Goal: Browse casually

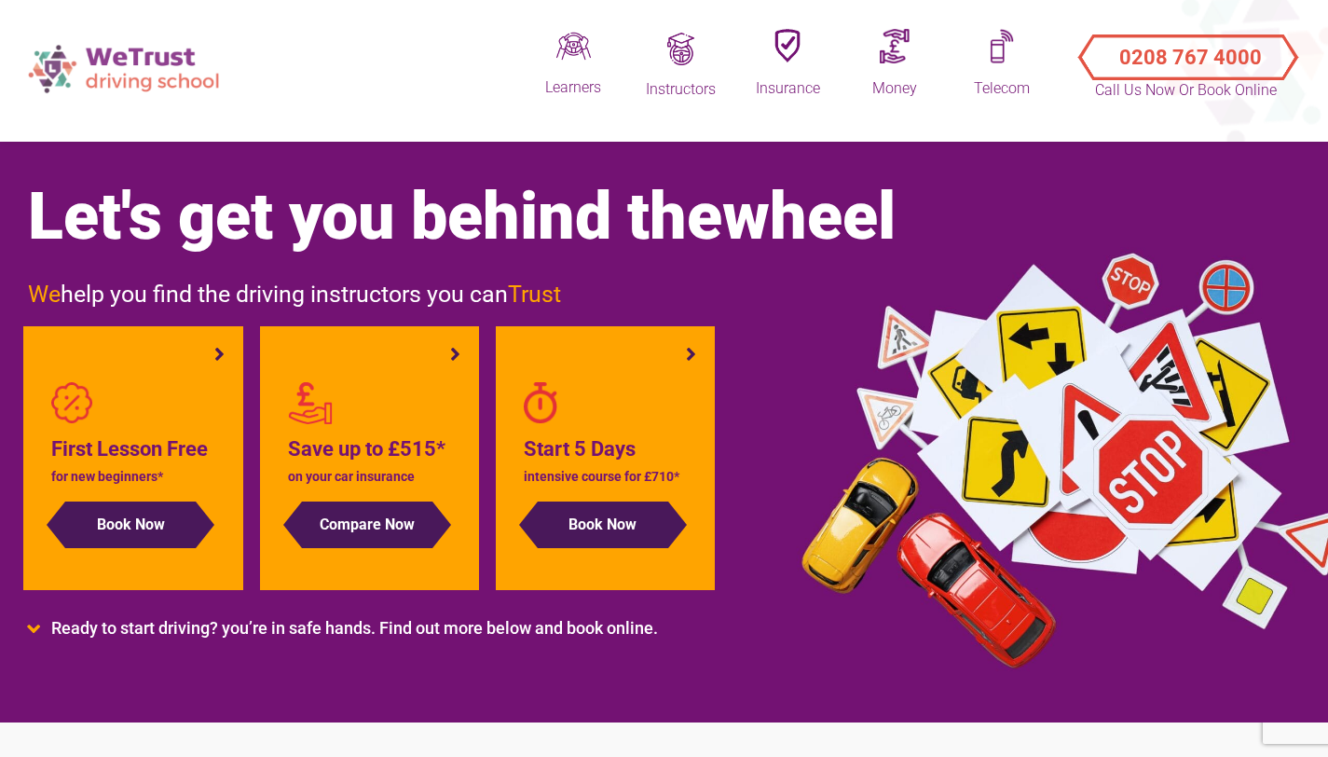
click at [162, 73] on img at bounding box center [126, 68] width 214 height 66
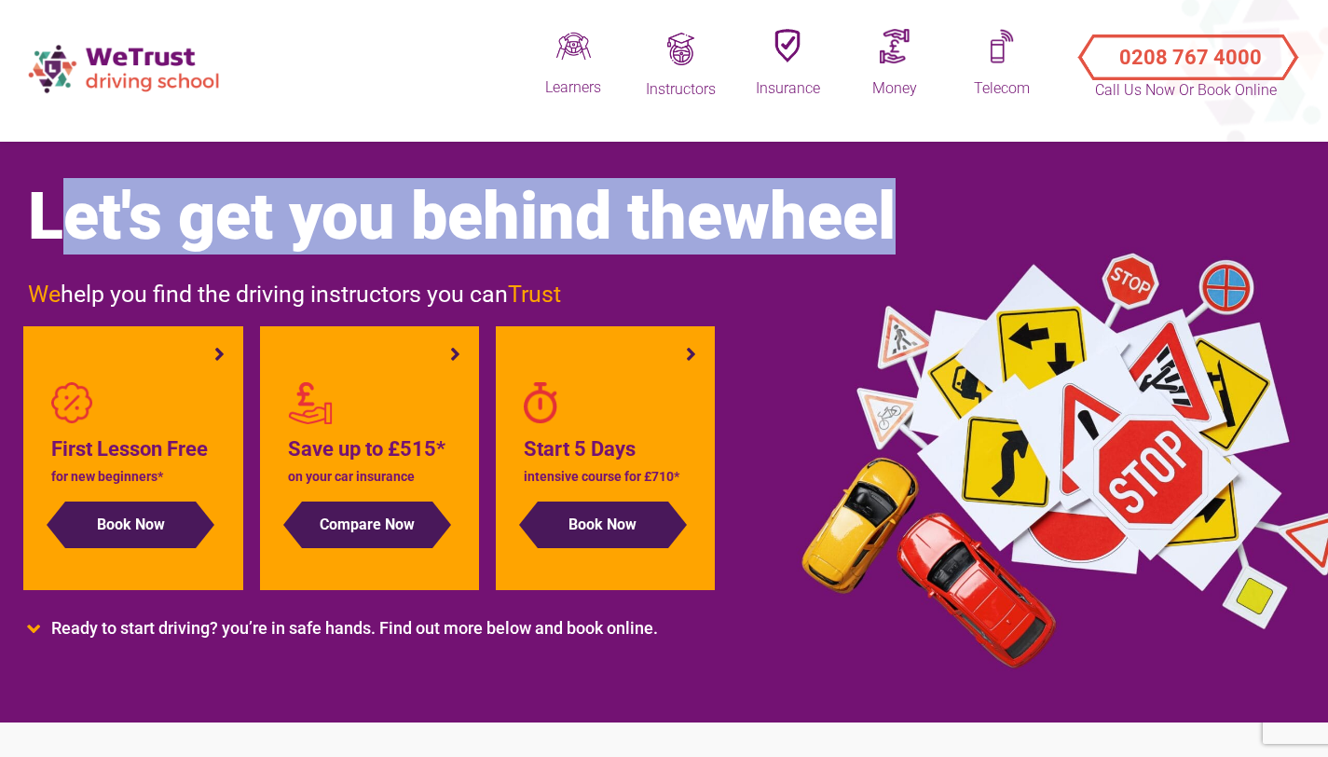
drag, startPoint x: 28, startPoint y: 215, endPoint x: 981, endPoint y: 203, distance: 952.9
click at [981, 203] on h1 "Let's get you behind the wheel" at bounding box center [568, 216] width 1080 height 75
drag, startPoint x: 31, startPoint y: 217, endPoint x: 997, endPoint y: 230, distance: 965.9
click at [996, 232] on h1 "Let's get you behind the wheel" at bounding box center [568, 216] width 1080 height 75
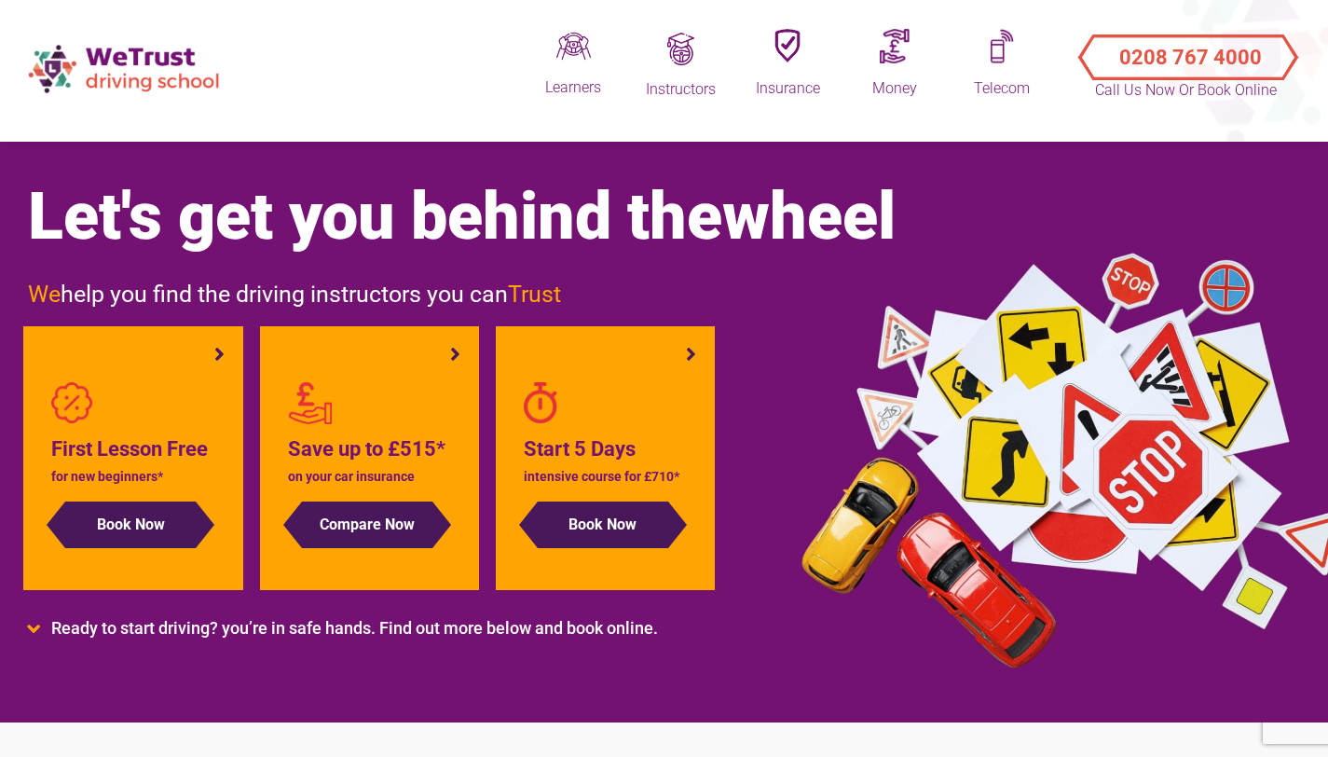
click at [991, 231] on h1 "Let's get you behind the wheel" at bounding box center [568, 216] width 1080 height 75
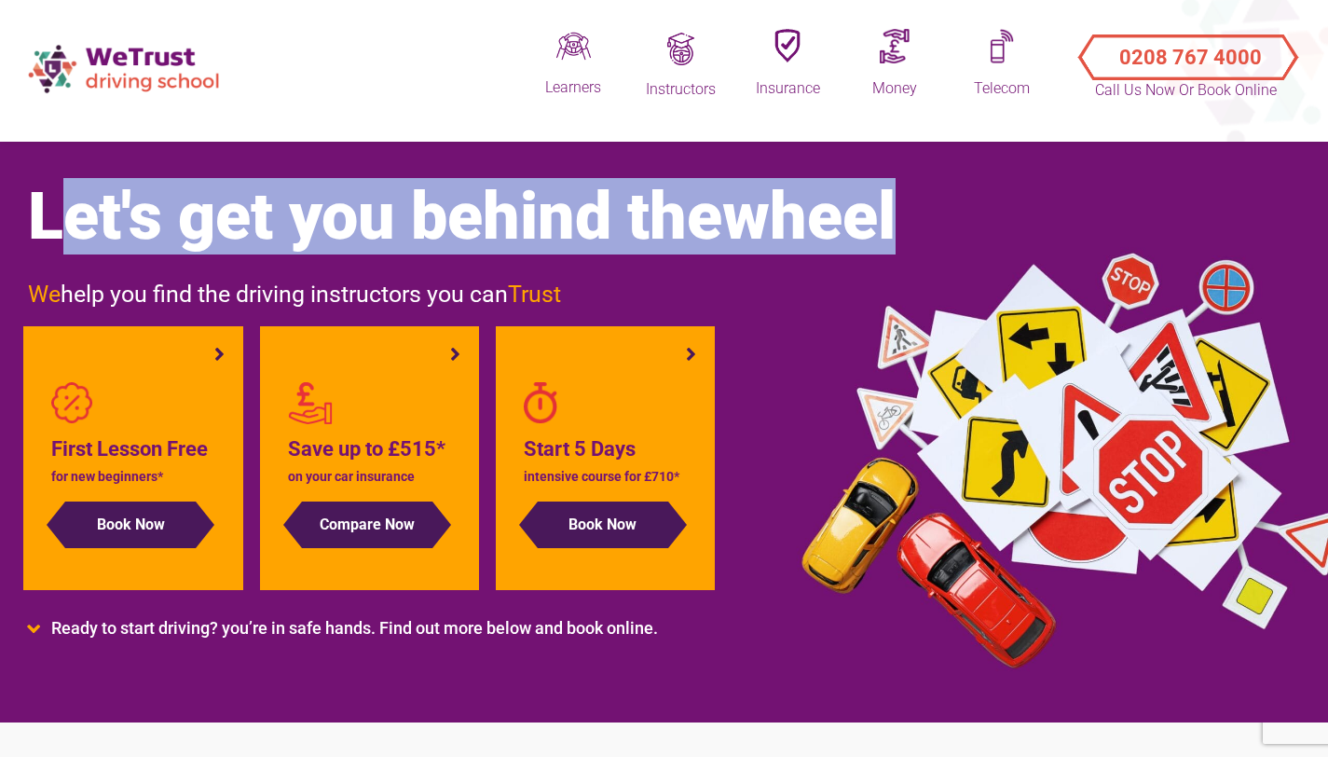
drag, startPoint x: 33, startPoint y: 216, endPoint x: 915, endPoint y: 219, distance: 881.9
click at [915, 221] on h1 "Let's get you behind the wheel" at bounding box center [568, 216] width 1080 height 75
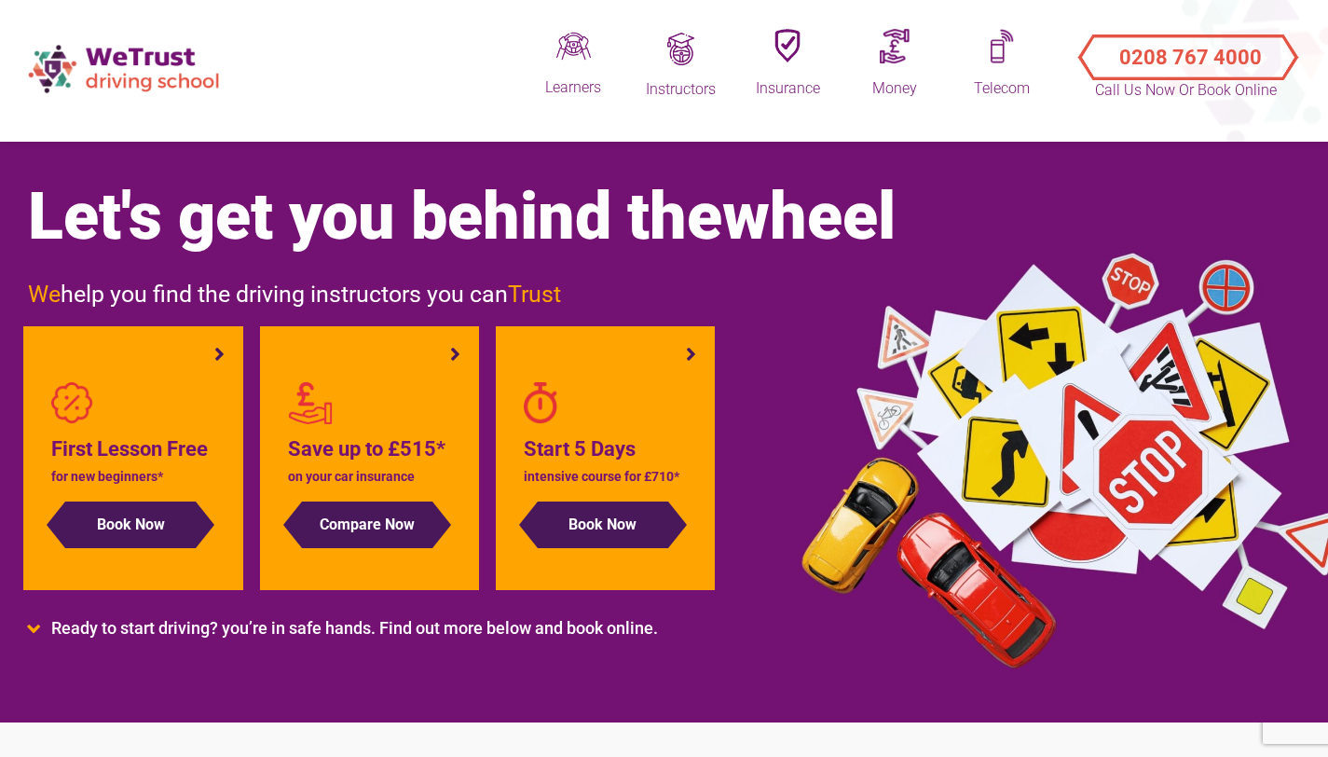
click at [798, 311] on div "Let's get you behind the wheel We help you find the driving instructors you can…" at bounding box center [568, 423] width 1108 height 488
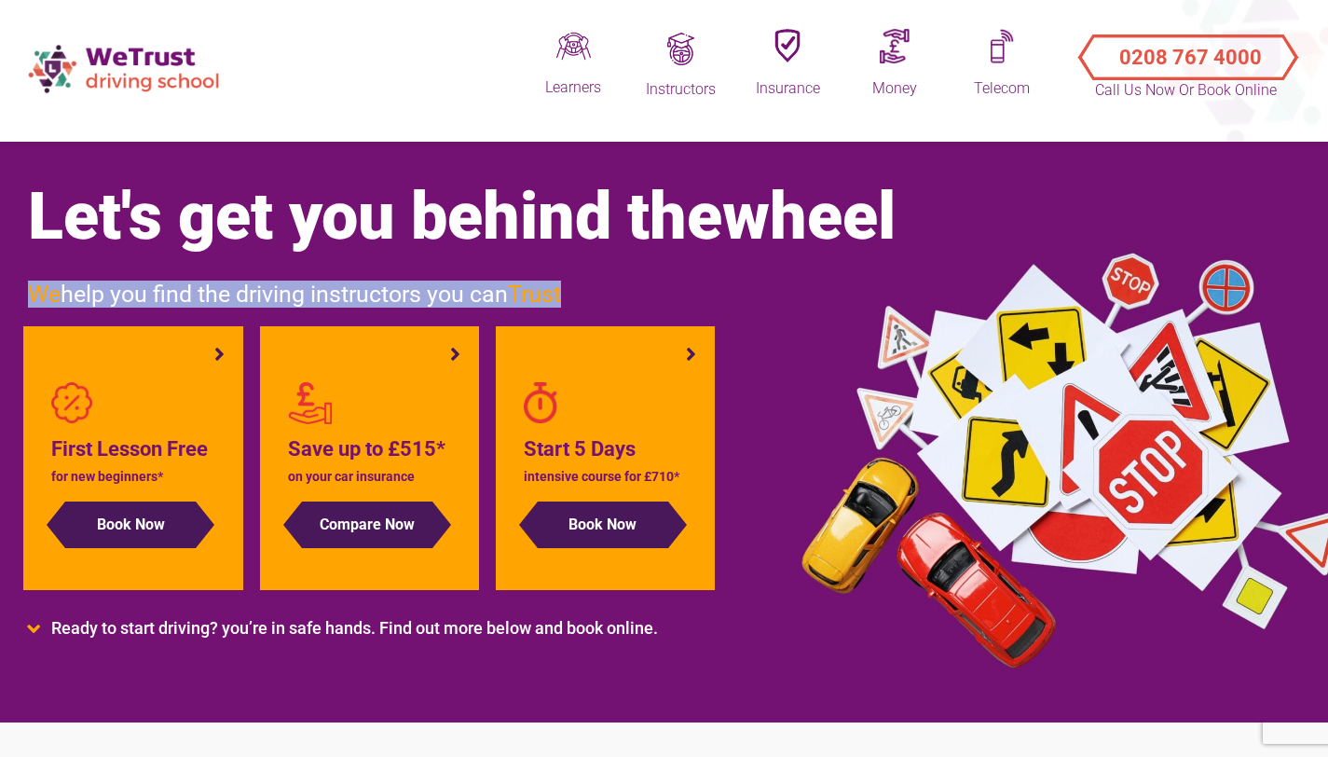
drag, startPoint x: 29, startPoint y: 295, endPoint x: 604, endPoint y: 303, distance: 575.3
click at [604, 303] on h3 "We help you find the driving instructors you can Trust" at bounding box center [568, 295] width 1080 height 26
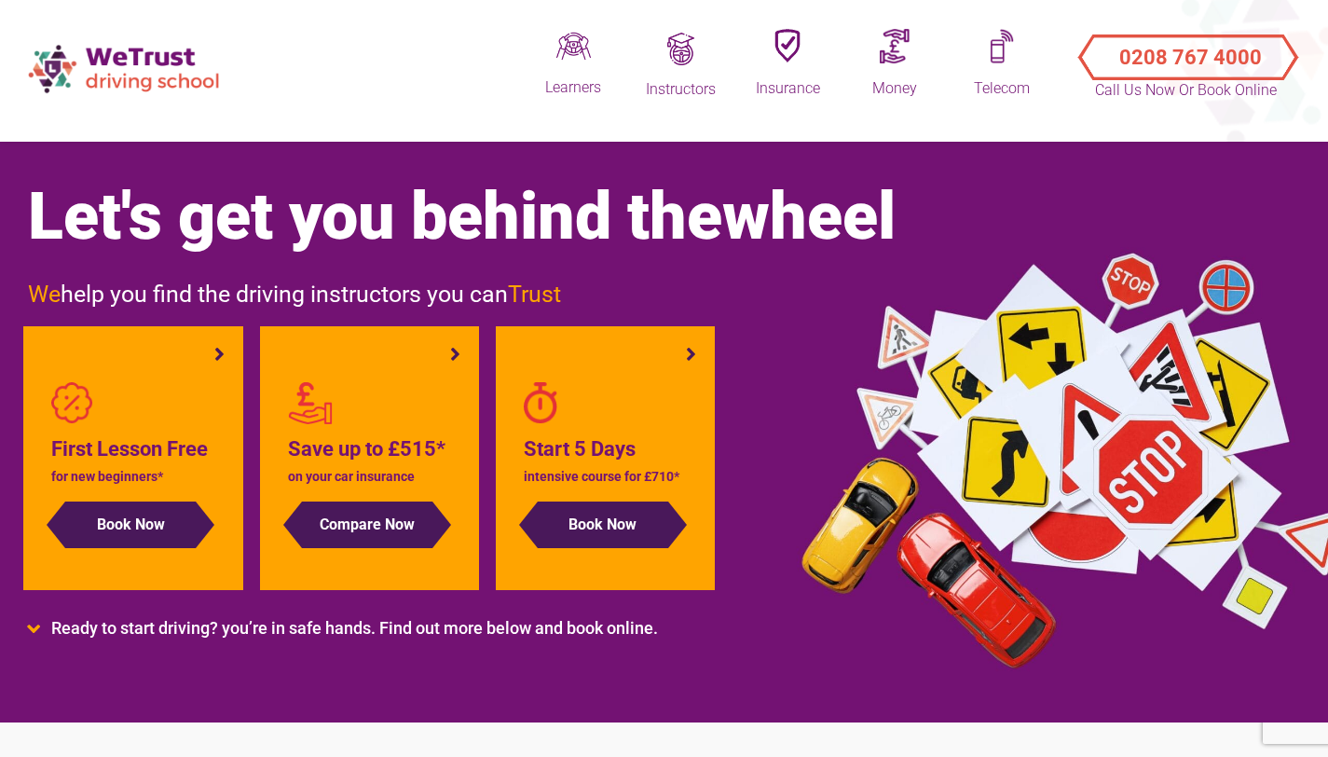
click at [606, 298] on h3 "We help you find the driving instructors you can Trust" at bounding box center [568, 295] width 1080 height 26
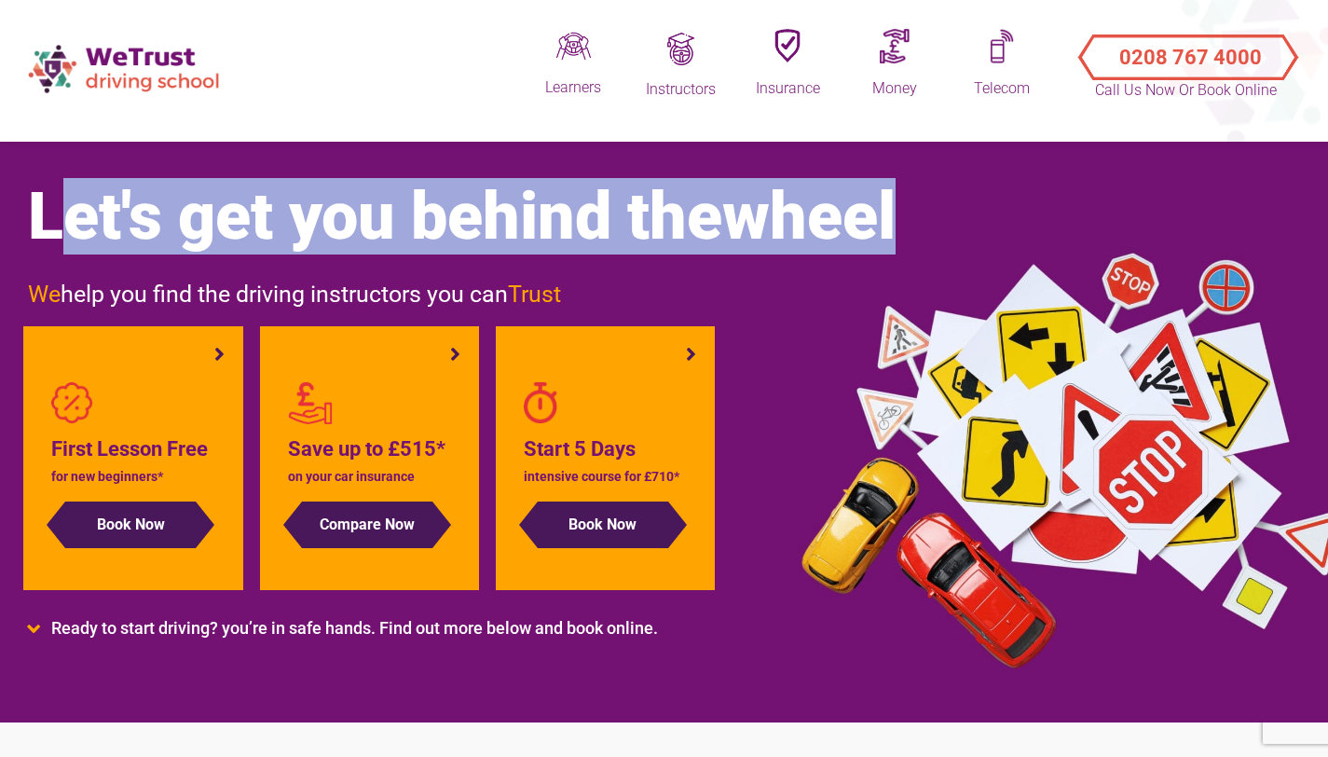
drag, startPoint x: 30, startPoint y: 213, endPoint x: 960, endPoint y: 200, distance: 930.5
click at [960, 200] on h1 "Let's get you behind the wheel" at bounding box center [568, 216] width 1080 height 75
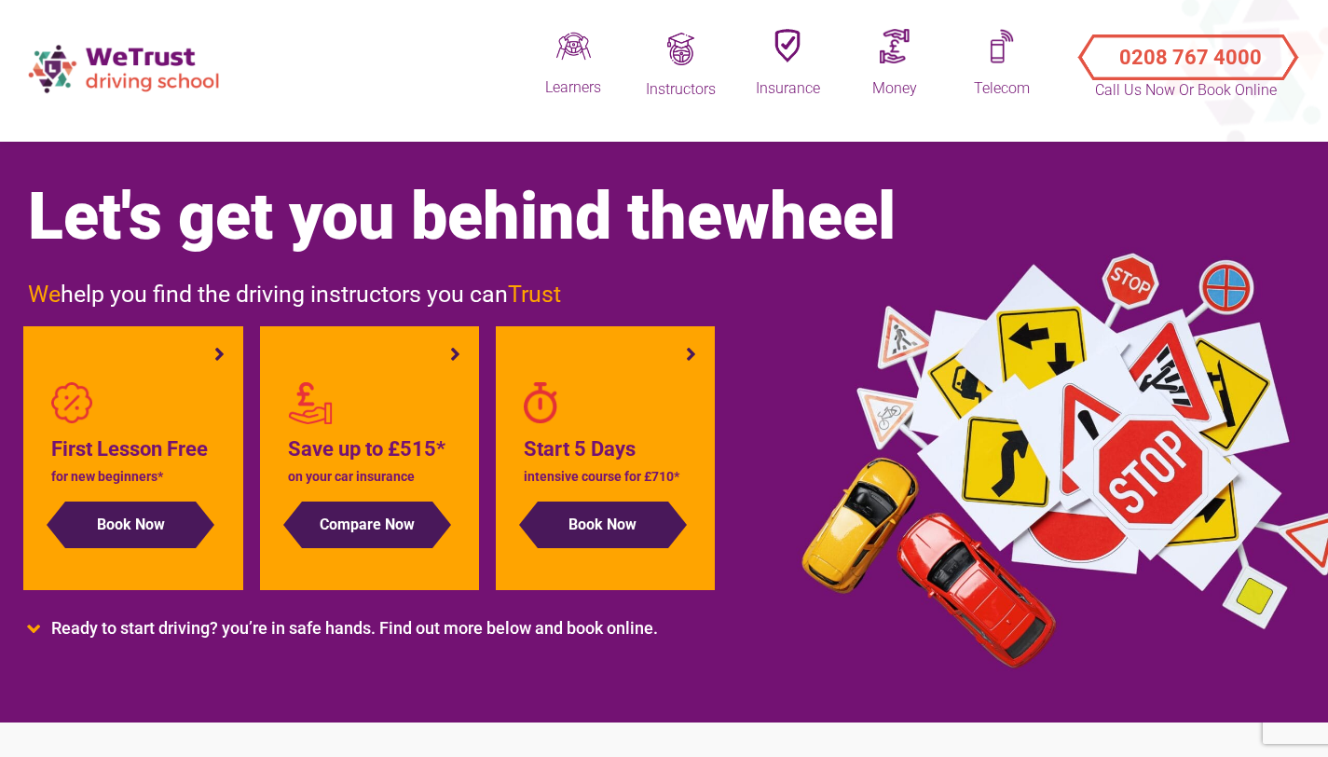
click at [847, 281] on div "Let's get you behind the wheel We help you find the driving instructors you can…" at bounding box center [568, 423] width 1108 height 488
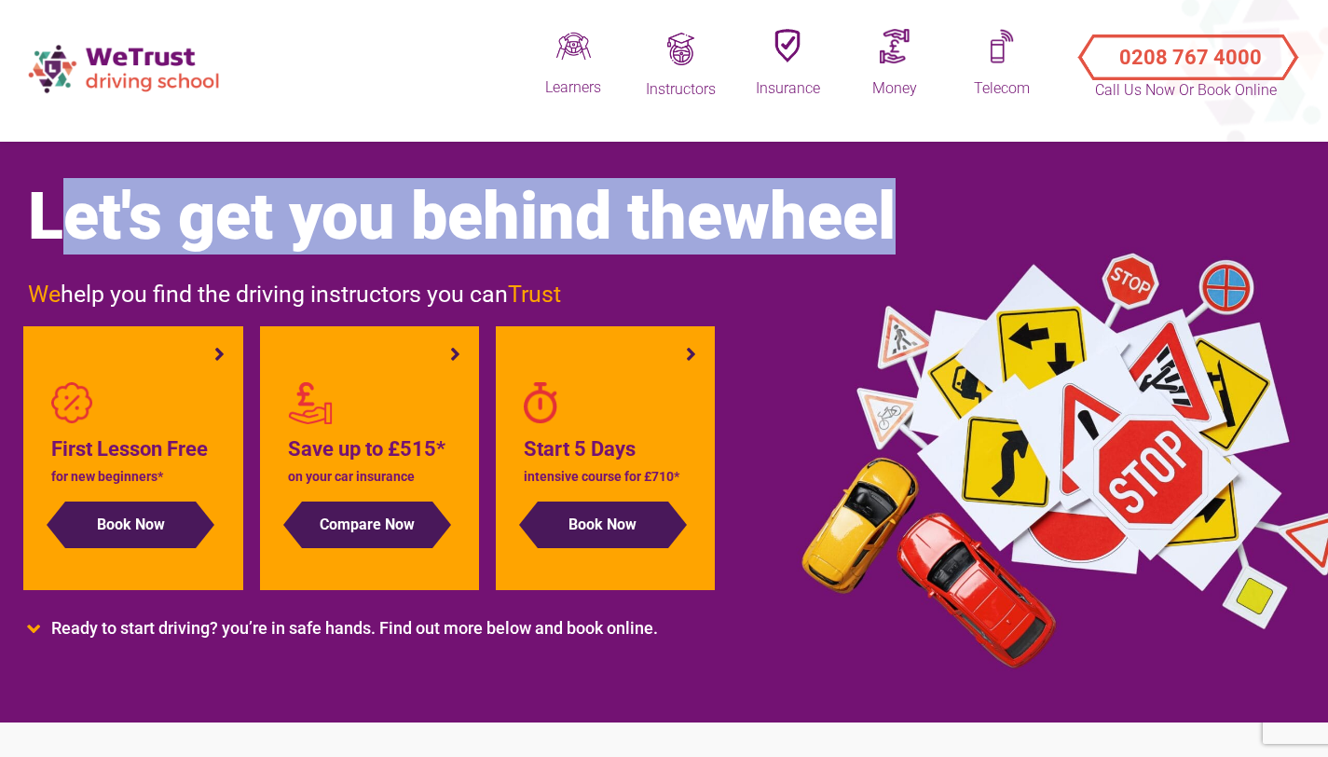
drag, startPoint x: 32, startPoint y: 218, endPoint x: 949, endPoint y: 217, distance: 917.4
click at [949, 217] on h1 "Let's get you behind the wheel" at bounding box center [568, 216] width 1080 height 75
click at [932, 218] on h1 "Let's get you behind the wheel" at bounding box center [568, 216] width 1080 height 75
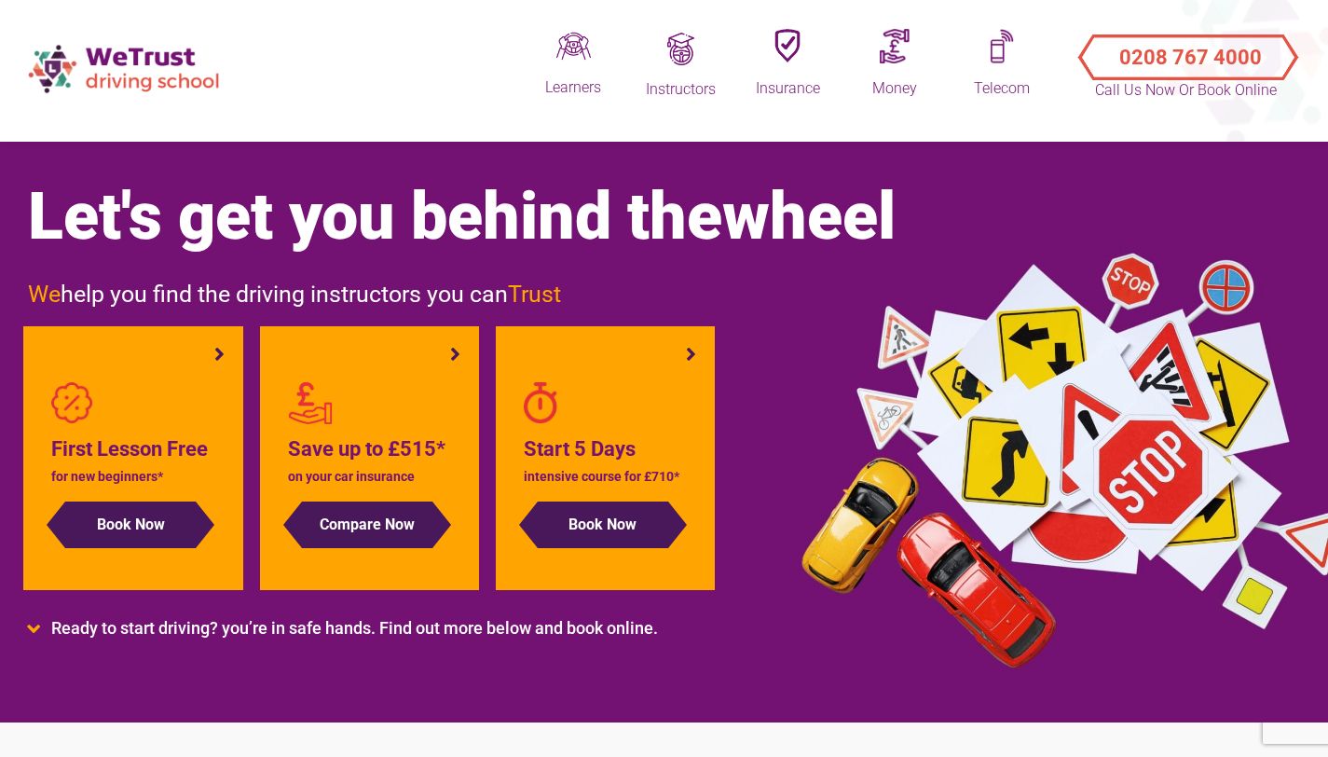
click at [499, 223] on span "Let's get you behind the wheel" at bounding box center [462, 216] width 868 height 76
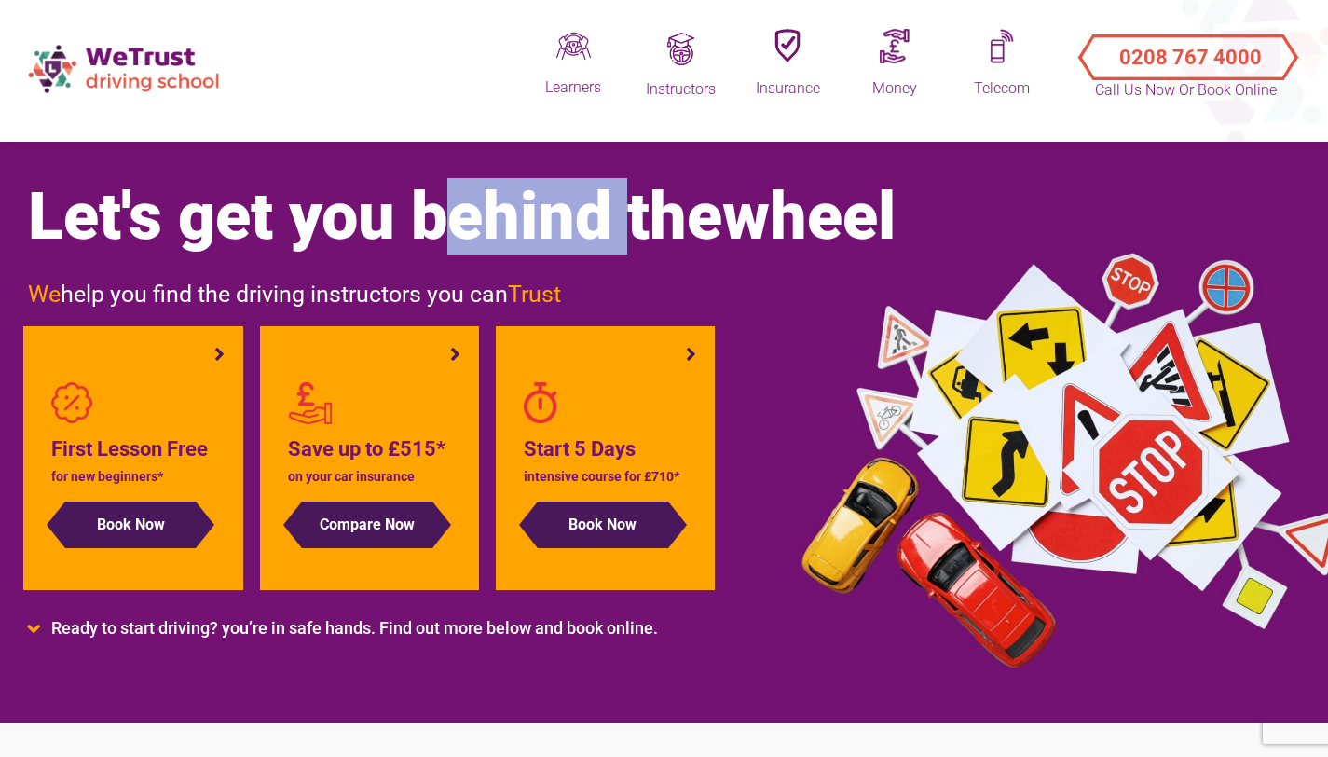
click at [499, 223] on span "Let's get you behind the wheel" at bounding box center [462, 216] width 868 height 76
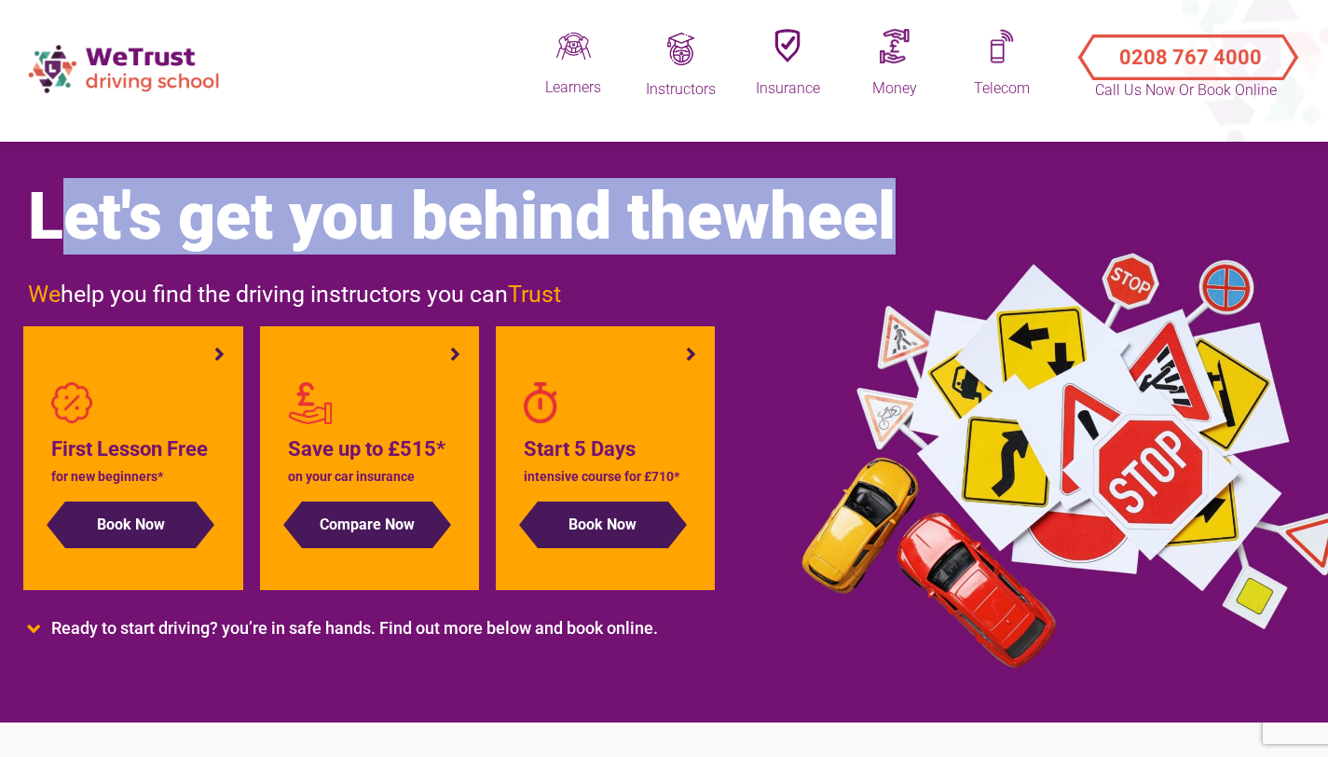
click at [499, 223] on span "Let's get you behind the wheel" at bounding box center [462, 216] width 868 height 76
click at [418, 161] on div "Let's get you behind the wheel We help you find the driving instructors you can…" at bounding box center [664, 422] width 1328 height 599
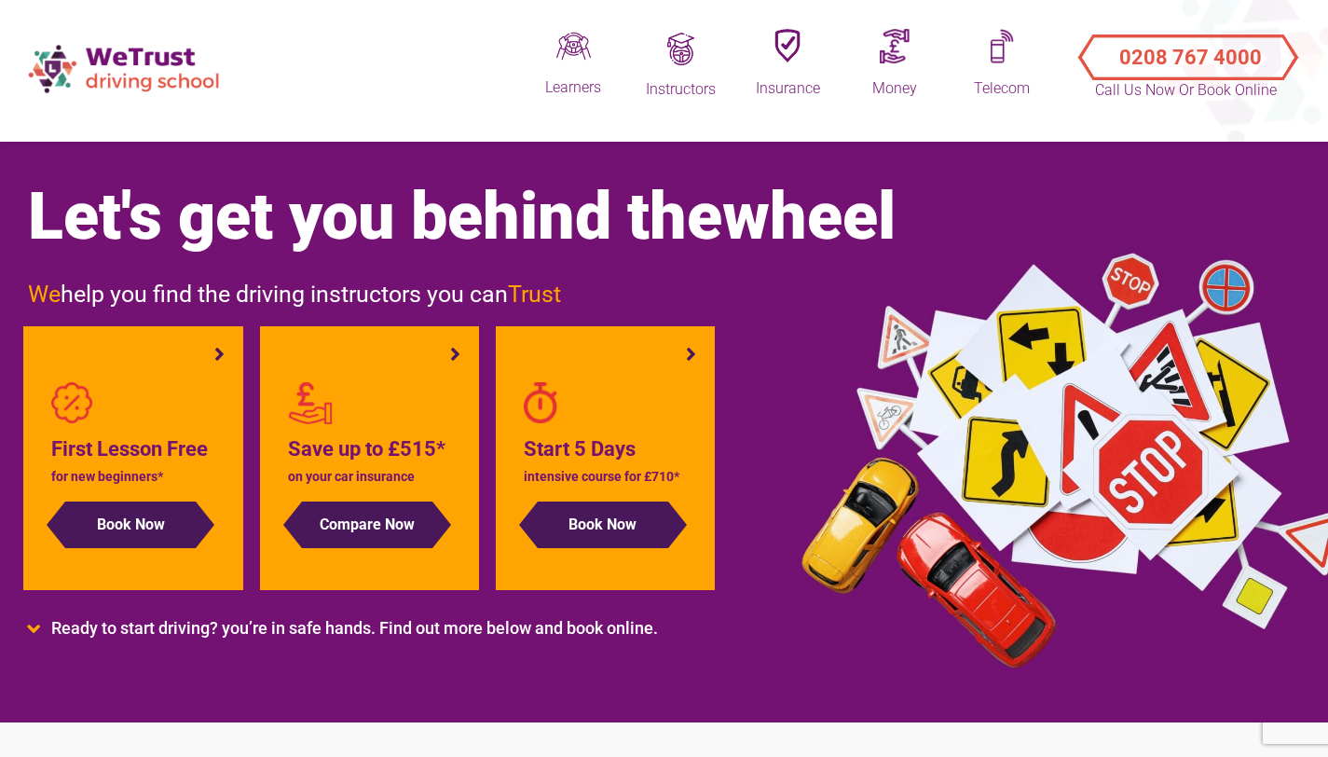
click at [485, 219] on span "Let's get you behind the wheel" at bounding box center [462, 216] width 868 height 76
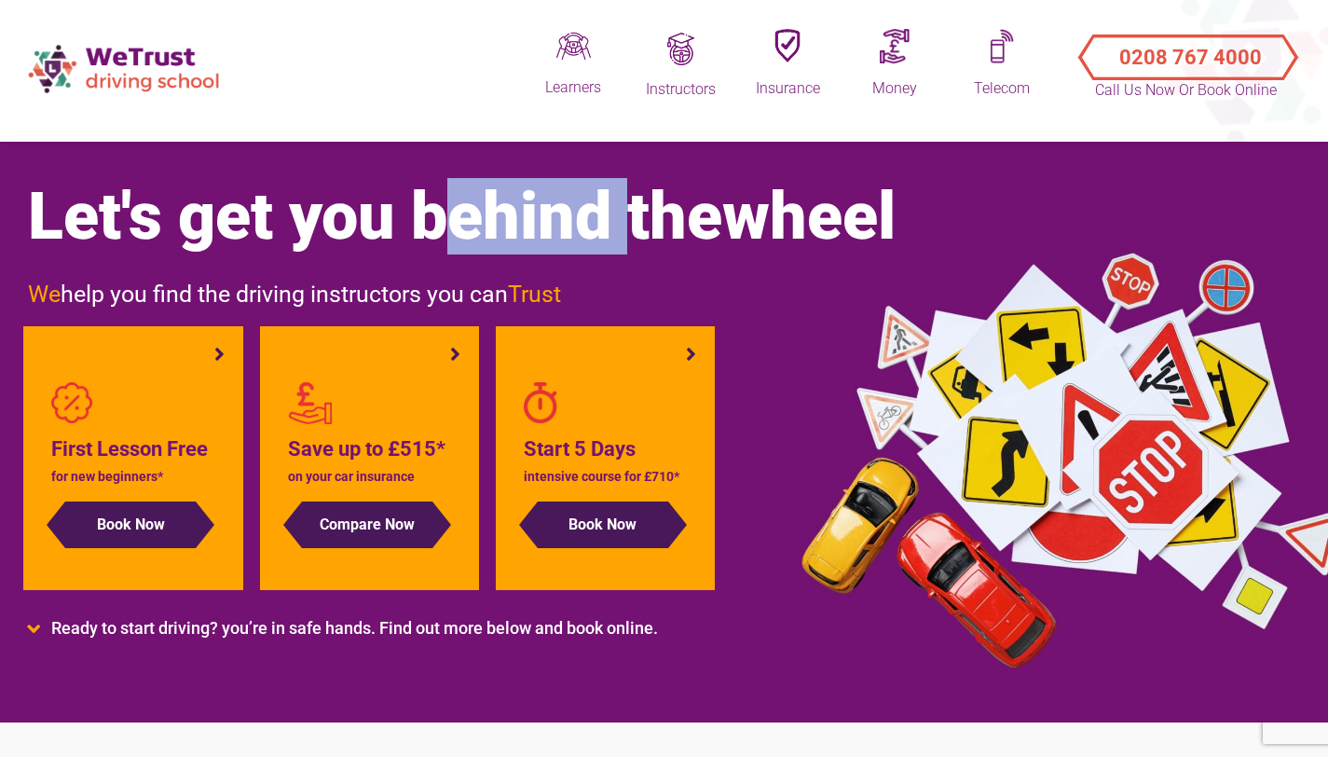
click at [485, 219] on span "Let's get you behind the wheel" at bounding box center [462, 216] width 868 height 76
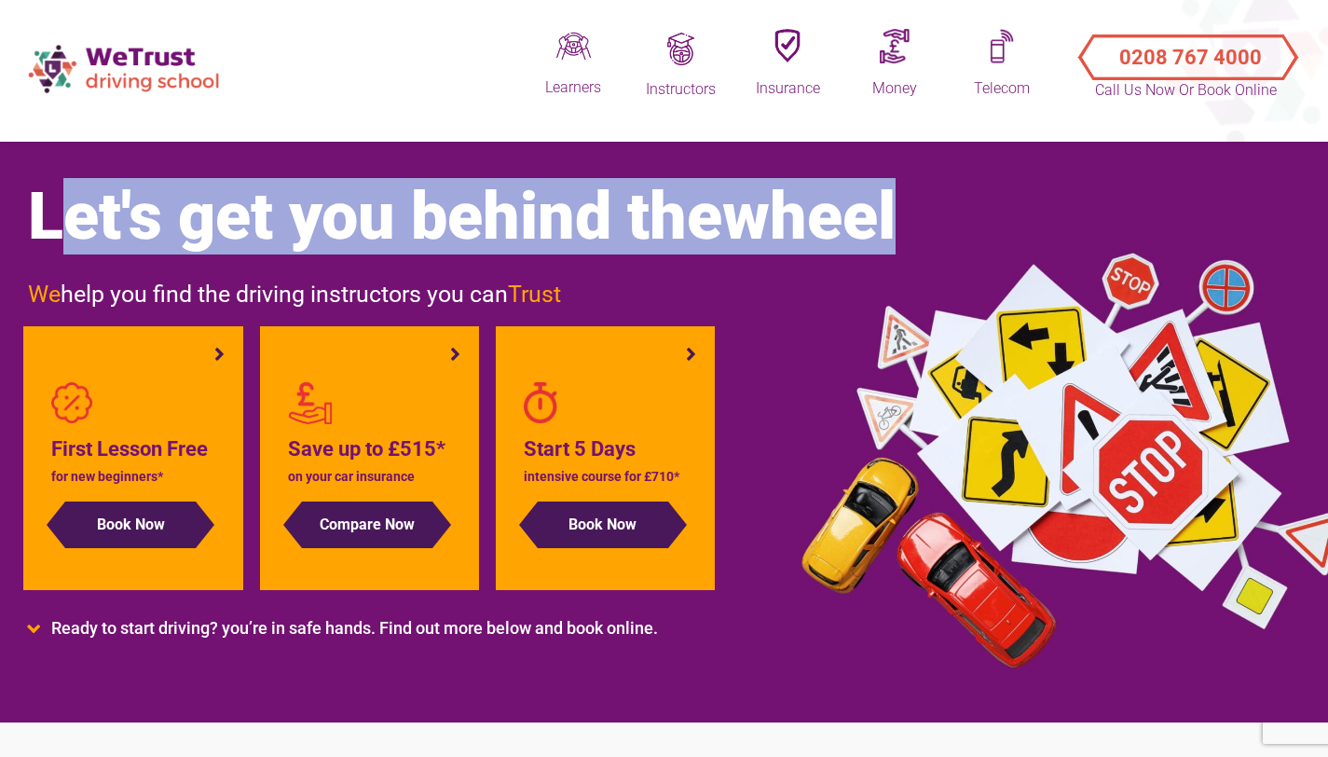
click at [485, 219] on span "Let's get you behind the wheel" at bounding box center [462, 216] width 868 height 76
click at [453, 162] on div "Let's get you behind the wheel We help you find the driving instructors you can…" at bounding box center [664, 422] width 1328 height 599
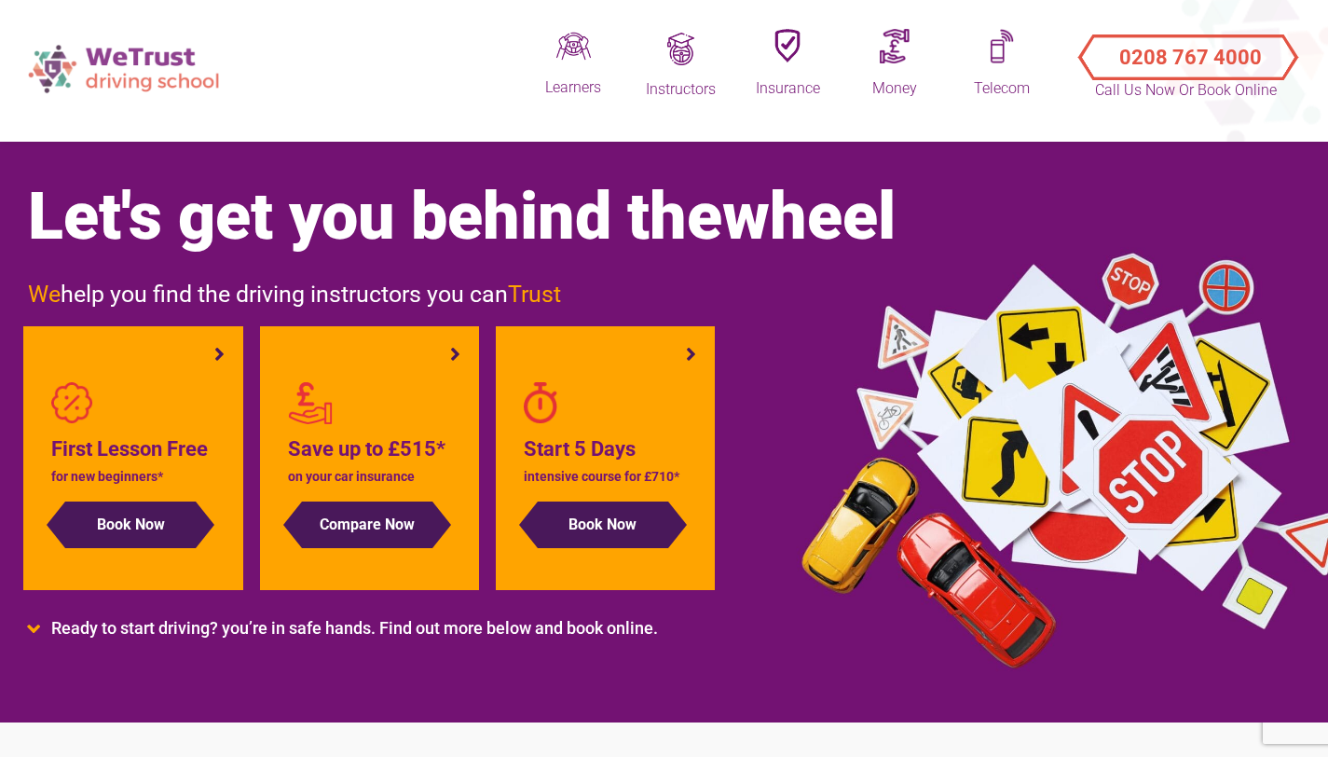
click at [145, 72] on img at bounding box center [126, 68] width 214 height 66
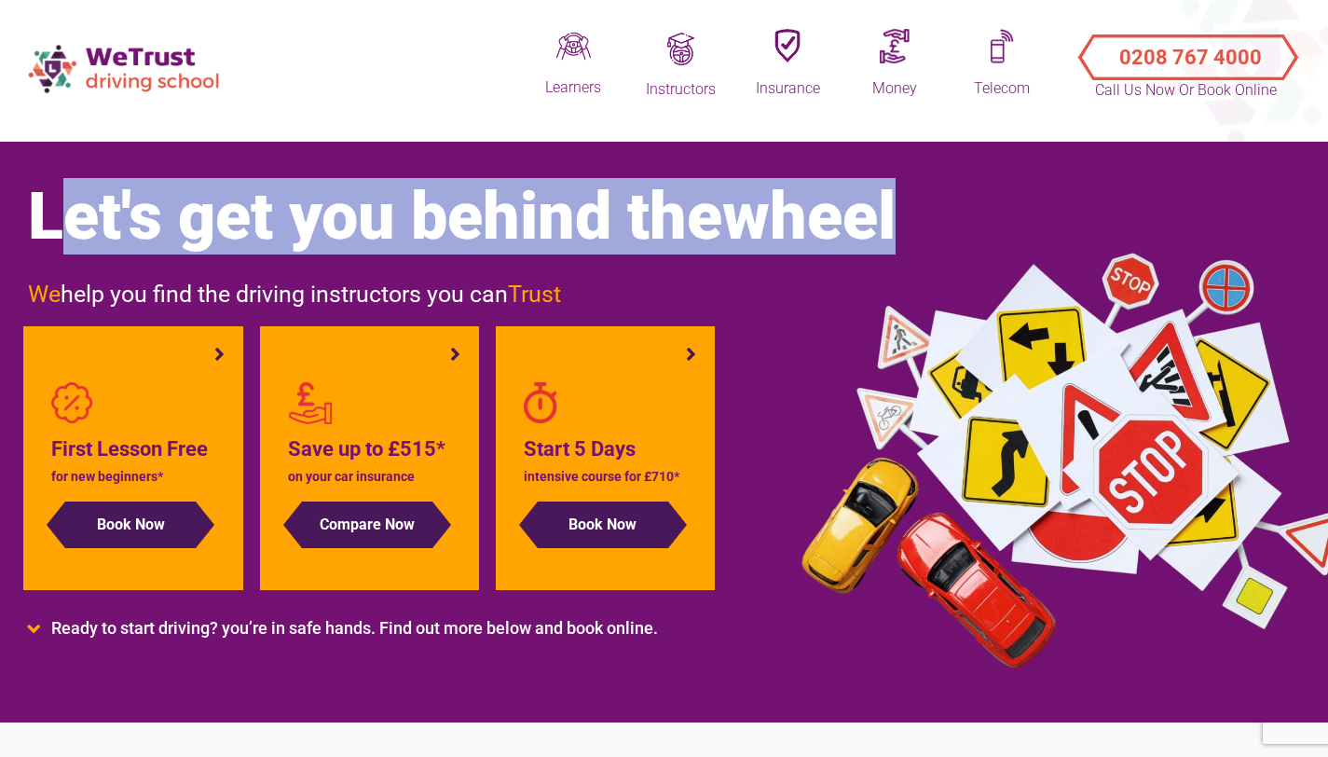
drag, startPoint x: 29, startPoint y: 220, endPoint x: 934, endPoint y: 207, distance: 905.3
click at [934, 208] on h1 "Let's get you behind the wheel" at bounding box center [568, 216] width 1080 height 75
click at [934, 207] on h1 "Let's get you behind the wheel" at bounding box center [568, 216] width 1080 height 75
